Goal: Information Seeking & Learning: Learn about a topic

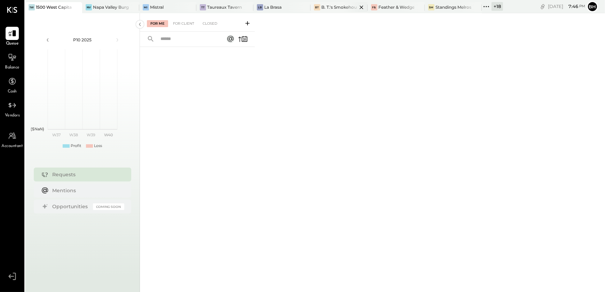
click at [338, 8] on div "B. T.'s Smokehouse" at bounding box center [339, 7] width 36 height 6
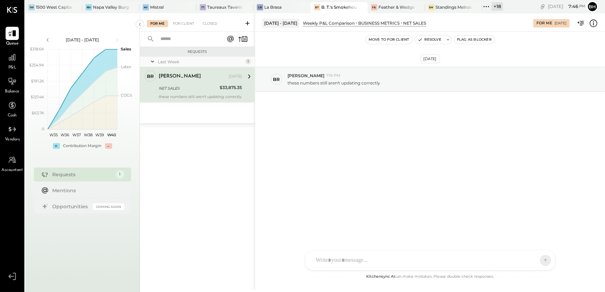
click at [200, 87] on div "NET SALES" at bounding box center [188, 88] width 59 height 7
click at [594, 23] on icon at bounding box center [593, 23] width 9 height 9
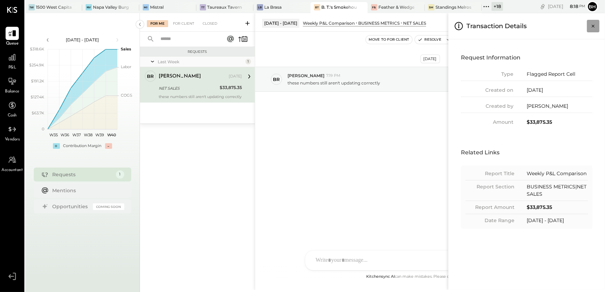
click at [590, 30] on button "Close panel" at bounding box center [593, 26] width 13 height 13
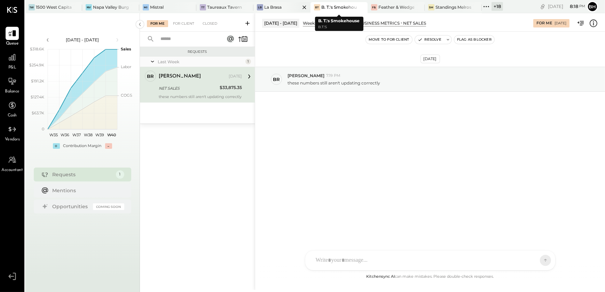
click at [289, 5] on div at bounding box center [298, 7] width 24 height 10
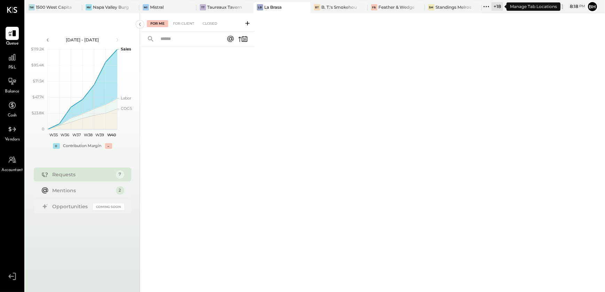
click at [488, 5] on icon at bounding box center [485, 6] width 9 height 9
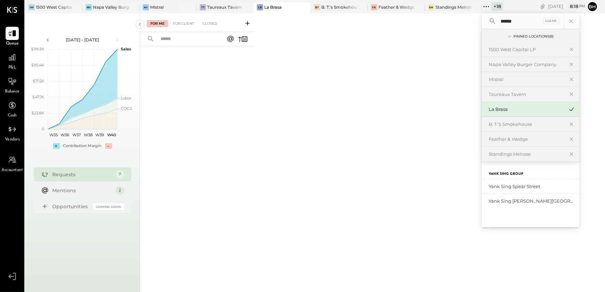
type input "******"
click at [513, 182] on div "Yank Sing Spear Street" at bounding box center [529, 186] width 97 height 15
click at [512, 190] on div "Yank Sing Spear Street" at bounding box center [529, 186] width 97 height 15
click at [512, 188] on div "Yank Sing Spear Street" at bounding box center [525, 186] width 75 height 7
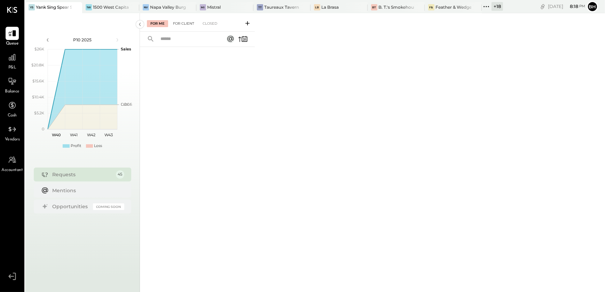
click at [184, 23] on div "For Client" at bounding box center [183, 23] width 28 height 7
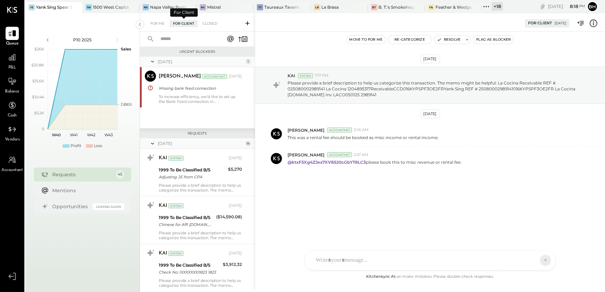
scroll to position [582, 0]
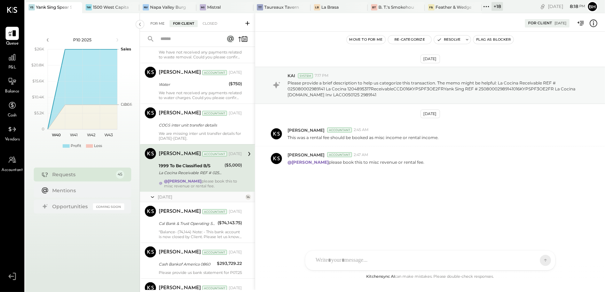
click at [163, 23] on div "For Me" at bounding box center [157, 23] width 21 height 7
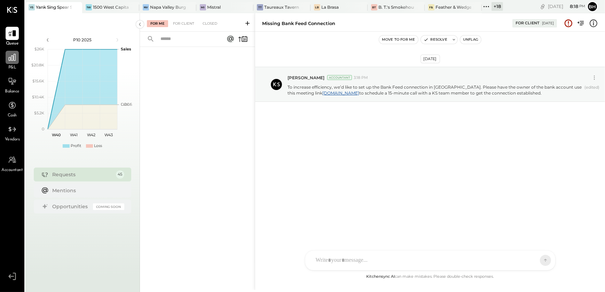
click at [14, 59] on icon at bounding box center [12, 57] width 7 height 7
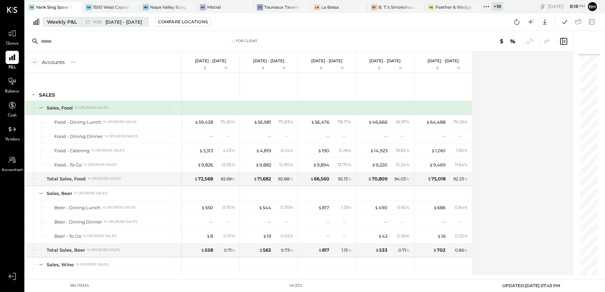
click at [75, 22] on div "Weekly P&L" at bounding box center [62, 21] width 30 height 7
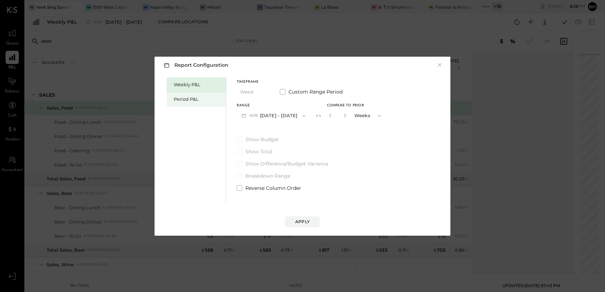
click at [188, 104] on div "Period P&L" at bounding box center [196, 99] width 59 height 15
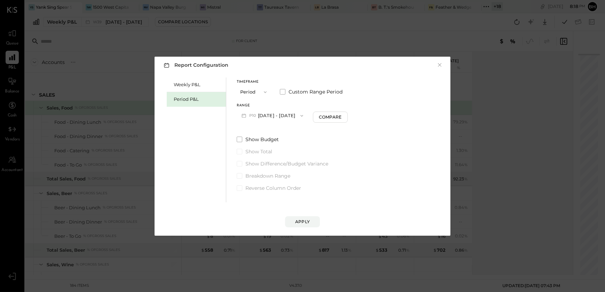
click at [269, 117] on button "P10 [DATE] - [DATE]" at bounding box center [272, 115] width 71 height 13
click at [269, 131] on span "[DATE] - [DATE]" at bounding box center [269, 131] width 33 height 6
click at [296, 221] on div "Apply" at bounding box center [302, 222] width 15 height 6
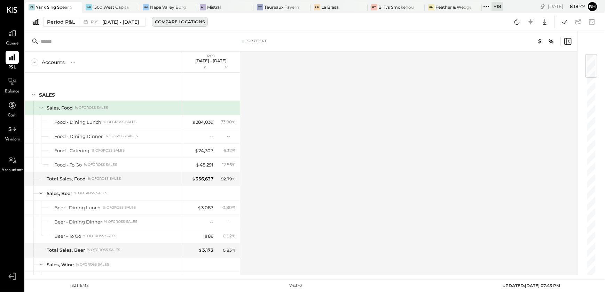
click at [170, 19] on div "Compare Locations" at bounding box center [180, 22] width 50 height 6
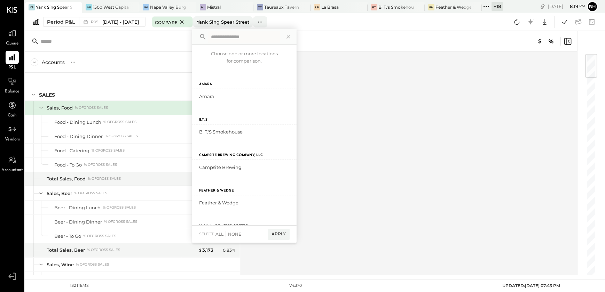
click at [379, 119] on div "Accounts S % GL P09 [DATE] - [DATE] $ % SALES Sales, Food % of GROSS SALES Food…" at bounding box center [301, 163] width 553 height 223
click at [293, 38] on icon at bounding box center [288, 36] width 9 height 9
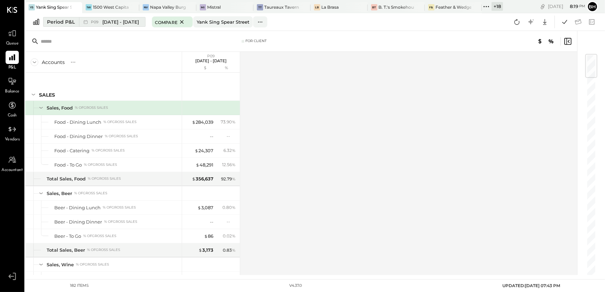
click at [53, 21] on div "Period P&L" at bounding box center [61, 21] width 28 height 7
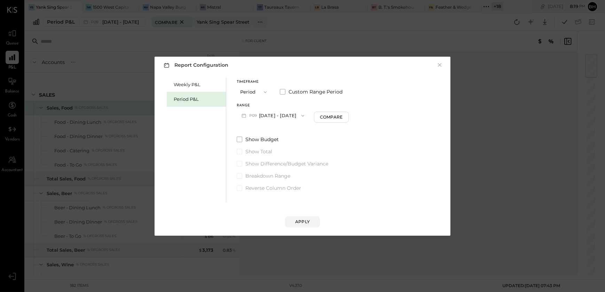
click at [305, 116] on icon "button" at bounding box center [303, 116] width 6 height 6
click at [346, 120] on button "Compare" at bounding box center [331, 117] width 35 height 11
click at [346, 114] on icon "button" at bounding box center [344, 115] width 4 height 4
type input "*"
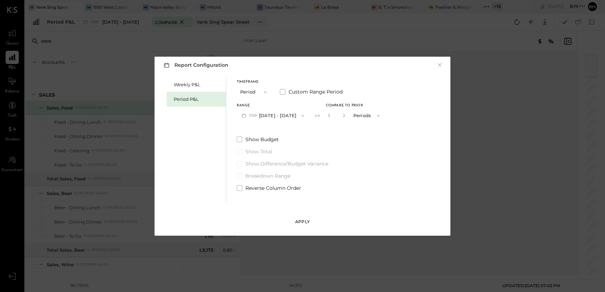
click at [299, 222] on div "Apply" at bounding box center [302, 222] width 15 height 6
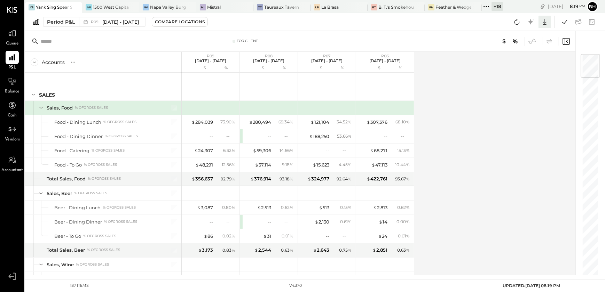
click at [545, 19] on icon at bounding box center [544, 21] width 9 height 9
click at [515, 63] on div "Excel" at bounding box center [523, 62] width 56 height 15
click at [445, 126] on div "Accounts S % GL P09 [DATE] - [DATE] $ % P08 [DATE] - [DATE] $ % P07 [DATE] - [D…" at bounding box center [300, 163] width 551 height 223
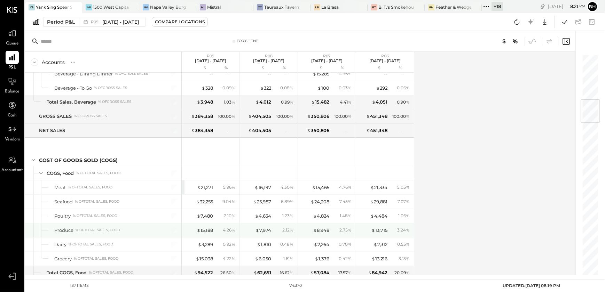
scroll to position [379, 0]
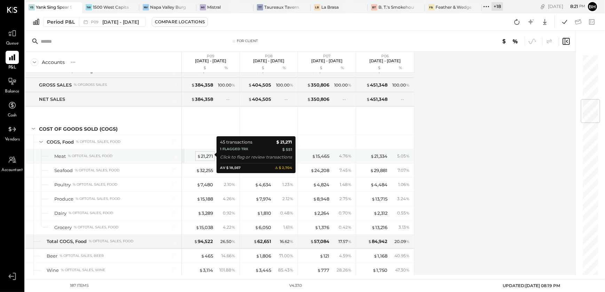
click at [210, 154] on div "$ 21,271" at bounding box center [205, 156] width 16 height 7
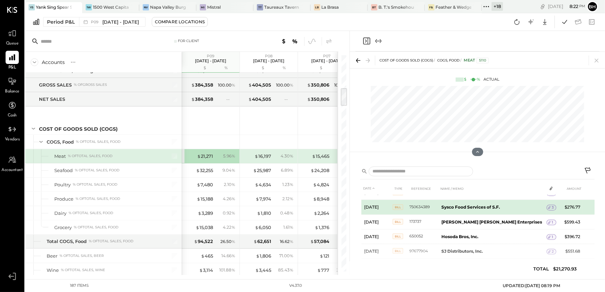
scroll to position [450, 0]
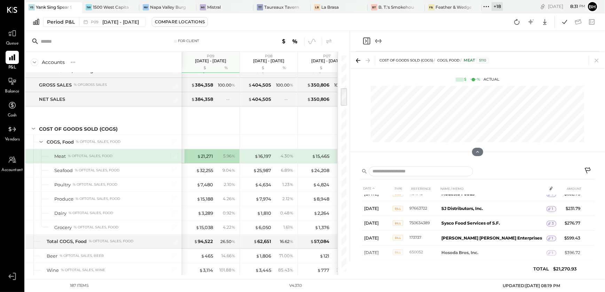
click at [16, 42] on span "Queue" at bounding box center [12, 44] width 13 height 6
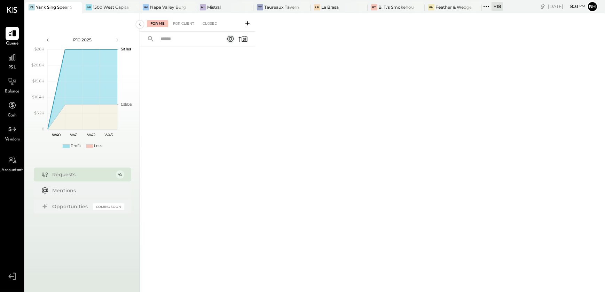
click at [177, 37] on input "text" at bounding box center [187, 38] width 63 height 11
type input "****"
click at [178, 42] on input "****" at bounding box center [177, 38] width 42 height 11
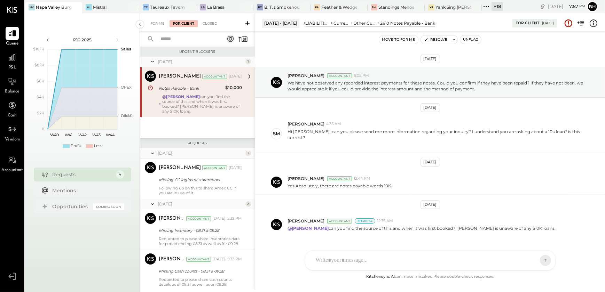
scroll to position [10, 0]
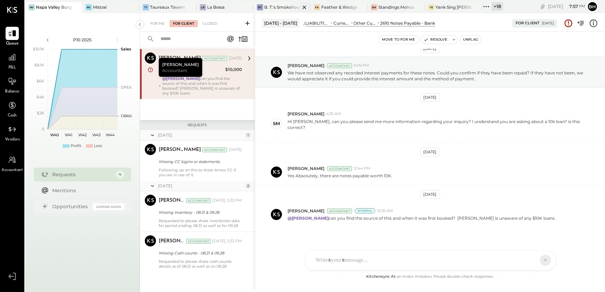
click at [288, 6] on div at bounding box center [298, 7] width 24 height 10
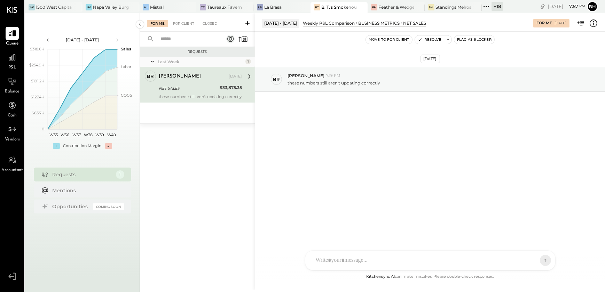
click at [338, 261] on div "AM Ali Mehdi HT Harsh Talajiya SK Sarang Khandhar B brian DS Dhwani Solanki JS …" at bounding box center [430, 260] width 250 height 20
click at [344, 227] on div "**********" at bounding box center [430, 231] width 236 height 28
click at [397, 228] on div "**********" at bounding box center [430, 231] width 236 height 28
click at [539, 260] on icon at bounding box center [539, 260] width 6 height 7
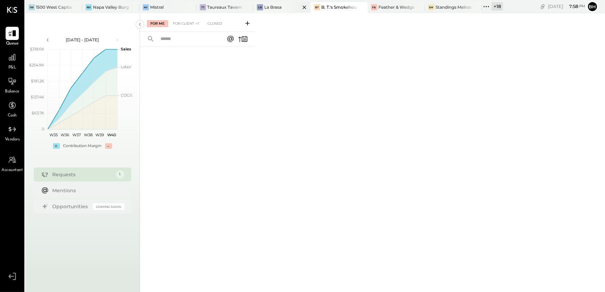
click at [282, 7] on div "LB La Brasa" at bounding box center [276, 7] width 47 height 6
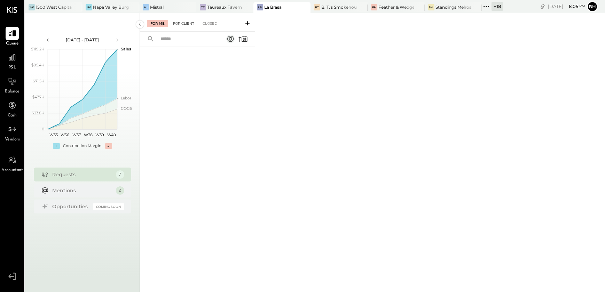
click at [178, 26] on div "For Client" at bounding box center [183, 23] width 28 height 7
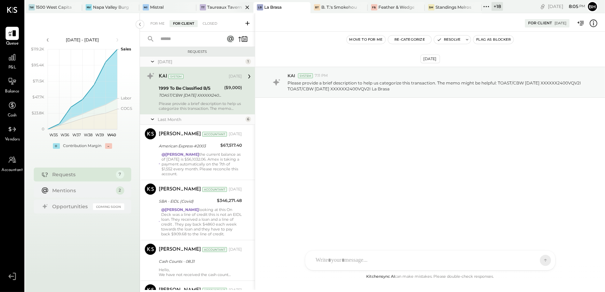
click at [213, 5] on div "Taureaux Tavern" at bounding box center [224, 7] width 35 height 6
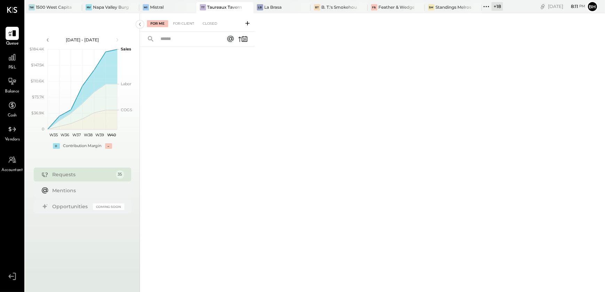
click at [219, 160] on div at bounding box center [197, 161] width 115 height 228
